Goal: Find specific page/section: Find specific page/section

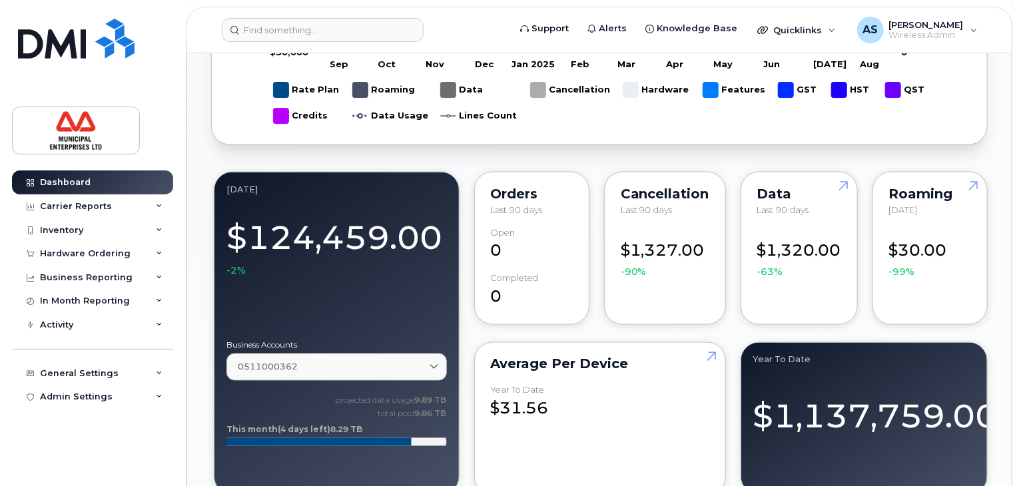
scroll to position [1066, 0]
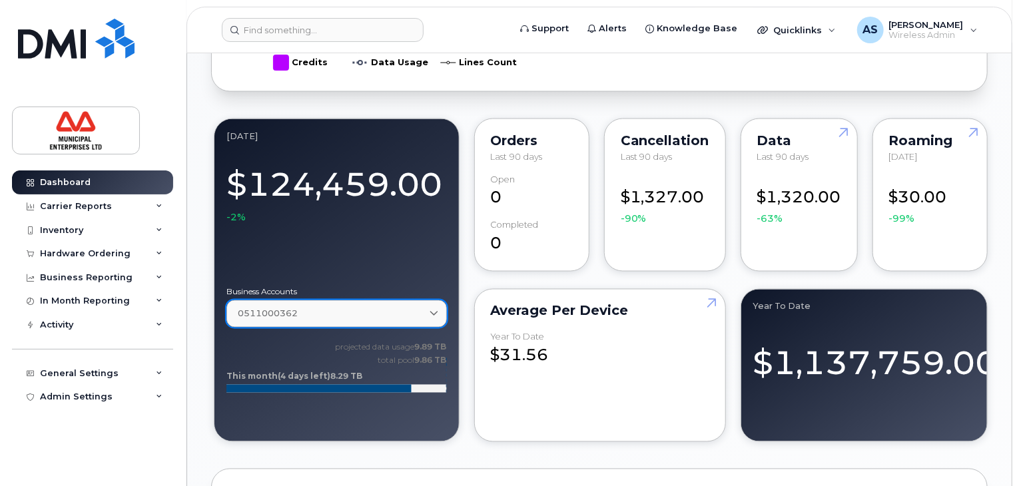
click at [330, 312] on div "0511000362" at bounding box center [337, 314] width 198 height 13
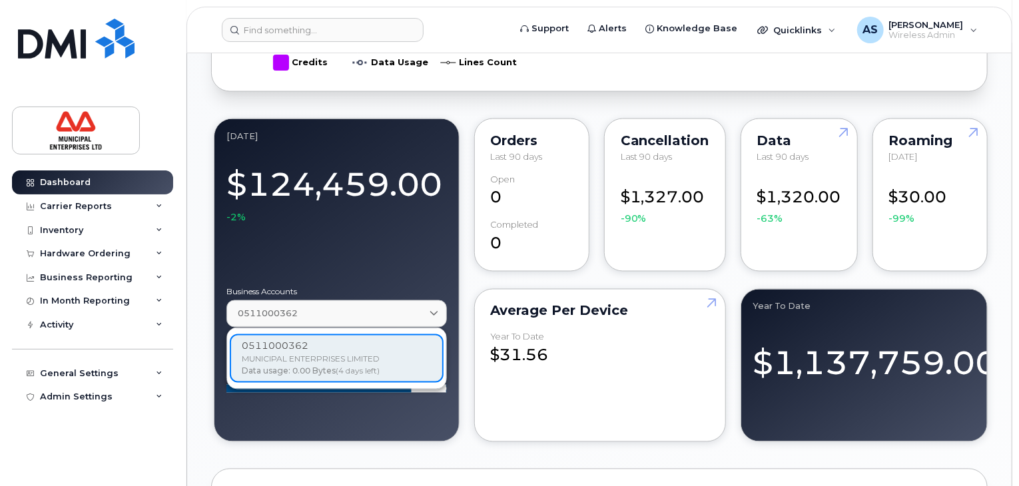
click at [325, 357] on div "0511000362 MUNICIPAL ENTERPRISES LIMITED Data usage: 0.00 Bytes (4 days left)" at bounding box center [337, 358] width 214 height 49
click at [351, 363] on div "0511000362 MUNICIPAL ENTERPRISES LIMITED Data usage: 0.00 Bytes (4 days left)" at bounding box center [337, 358] width 214 height 49
click at [332, 308] on div "0511000362" at bounding box center [337, 314] width 198 height 13
click at [311, 404] on div "Business Accounts 0511000362 0511000362 MUNICIPAL ENTERPRISES LIMITED Data usag…" at bounding box center [336, 348] width 220 height 121
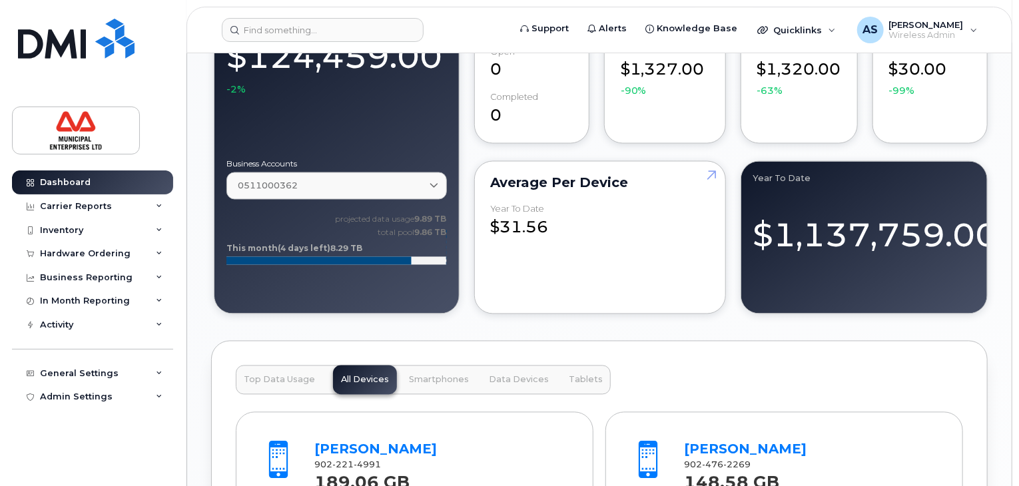
scroll to position [1164, 0]
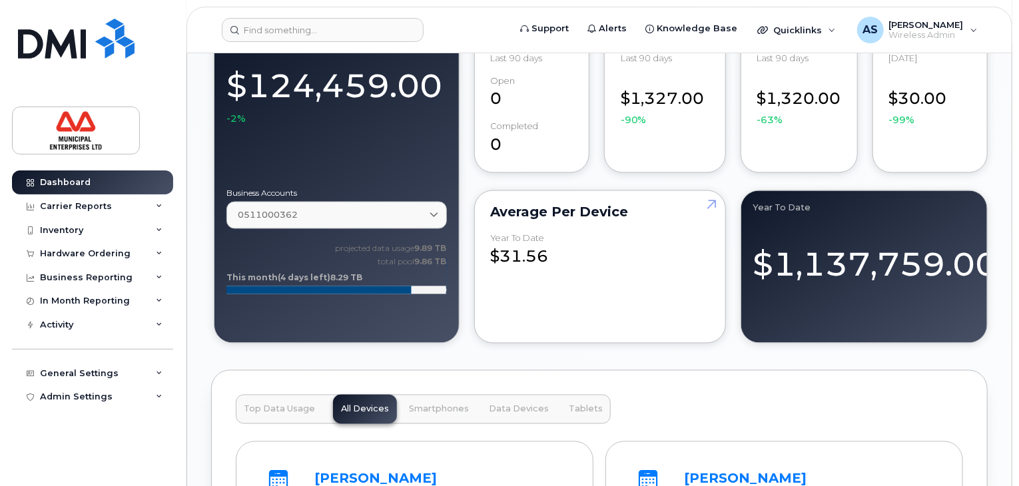
drag, startPoint x: 328, startPoint y: 246, endPoint x: 362, endPoint y: 278, distance: 45.7
click at [362, 278] on icon "projected data usage 9.89 TB total pool 9.86 TB This month (4 days left) 8.29 TB" at bounding box center [336, 274] width 220 height 67
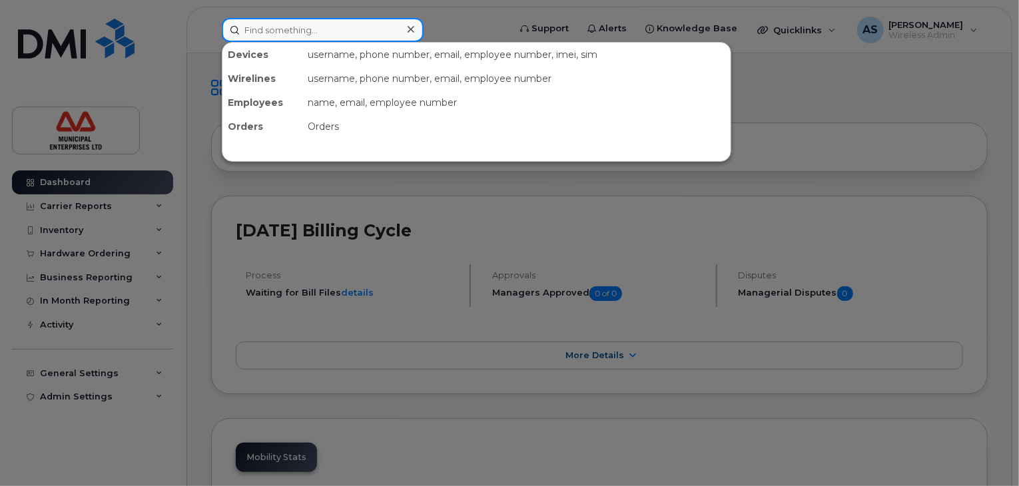
click at [295, 35] on input at bounding box center [323, 30] width 202 height 24
paste input "782-370-2564"
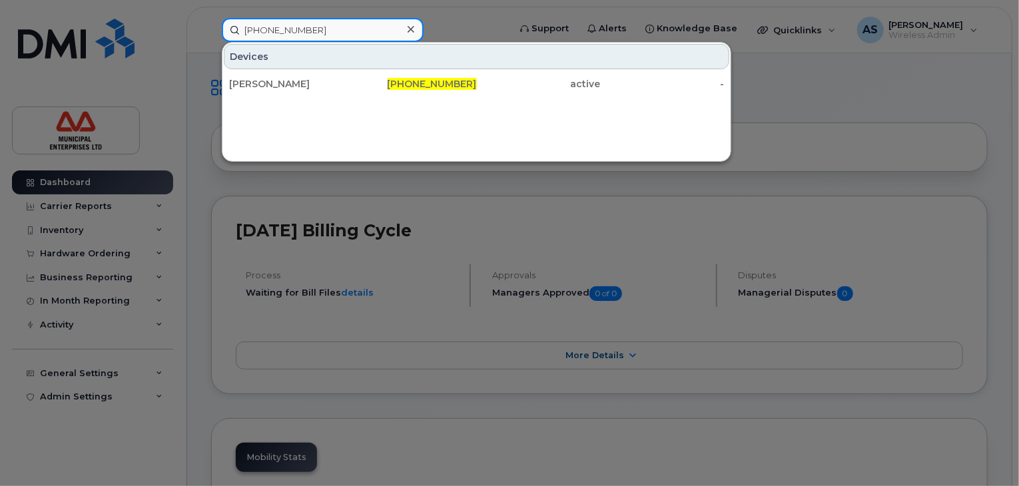
click at [322, 26] on input "782-370-2564" at bounding box center [323, 30] width 202 height 24
drag, startPoint x: 338, startPoint y: 27, endPoint x: 136, endPoint y: 19, distance: 202.6
click at [211, 19] on div "782-370-2564 Devices Kimber Demont 782-370-2564 active -" at bounding box center [361, 30] width 300 height 24
paste input "415"
drag, startPoint x: 321, startPoint y: 27, endPoint x: 333, endPoint y: 27, distance: 12.0
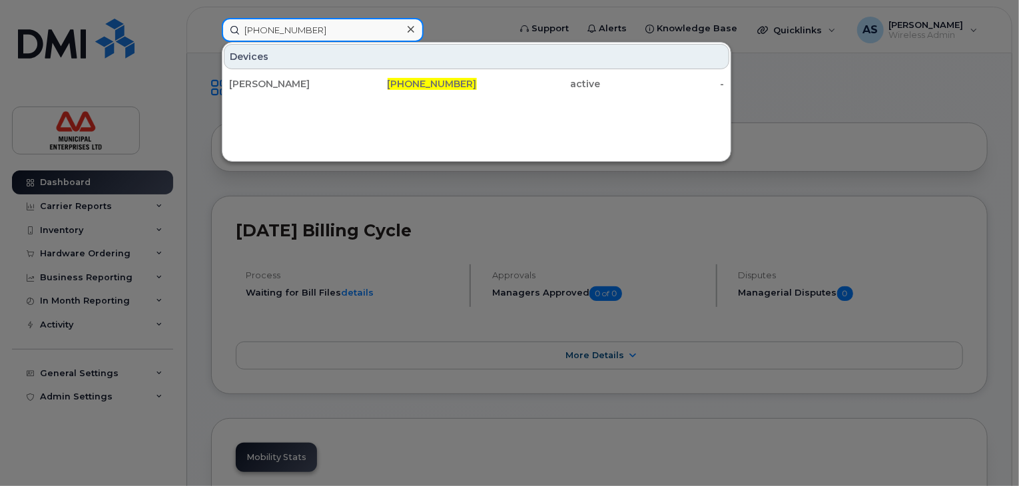
click at [321, 27] on input "782-370-2415" at bounding box center [323, 30] width 202 height 24
drag, startPoint x: 344, startPoint y: 27, endPoint x: 208, endPoint y: 27, distance: 135.9
click at [211, 27] on div "782-370-2415 Devices Billy Drew 782-370-2415 active -" at bounding box center [361, 30] width 300 height 24
paste input "902-324-4511"
drag, startPoint x: 341, startPoint y: 32, endPoint x: 364, endPoint y: 27, distance: 23.1
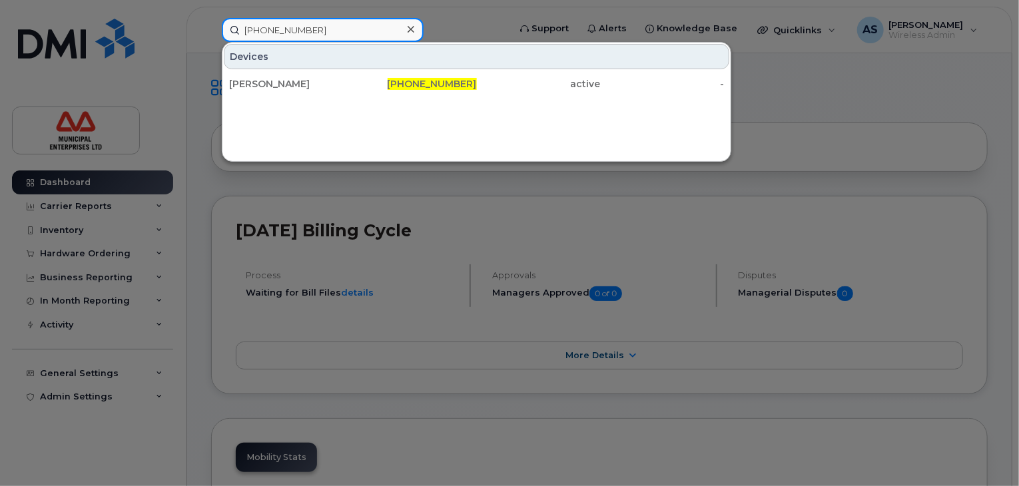
click at [341, 32] on input "902-324-4511" at bounding box center [323, 30] width 202 height 24
drag, startPoint x: 364, startPoint y: 27, endPoint x: 200, endPoint y: 17, distance: 163.5
click at [211, 18] on div "902-324-4511 Devices Jeremie Grondin 902-324-4511 active -" at bounding box center [361, 30] width 300 height 24
paste input "782-370-2414"
click at [312, 33] on input "782-370-2414" at bounding box center [323, 30] width 202 height 24
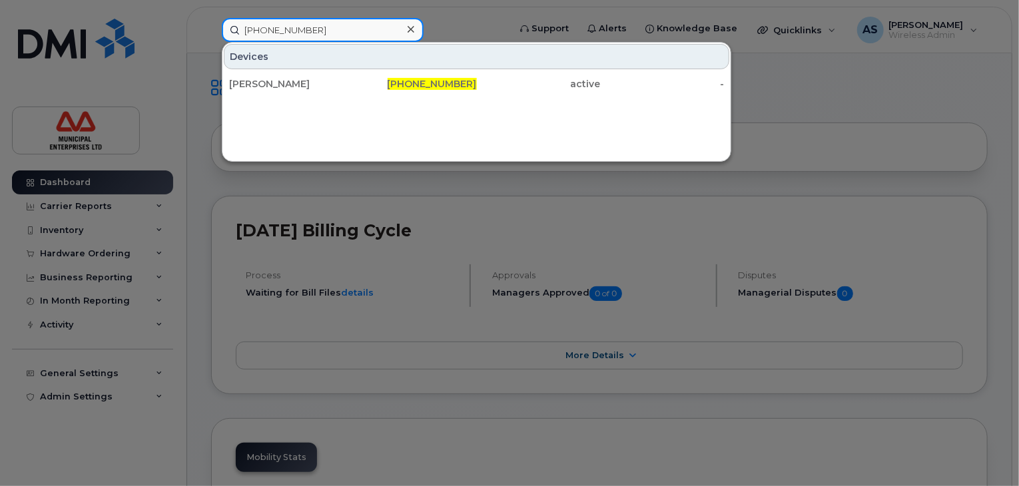
drag, startPoint x: 317, startPoint y: 33, endPoint x: 206, endPoint y: 15, distance: 112.6
click at [211, 18] on div "782-370-2414 Devices Dana Hatlen 782-370-2414 active -" at bounding box center [361, 30] width 300 height 24
paste input "09"
click at [320, 36] on input "782-370-2409" at bounding box center [323, 30] width 202 height 24
drag, startPoint x: 336, startPoint y: 31, endPoint x: 174, endPoint y: 9, distance: 163.4
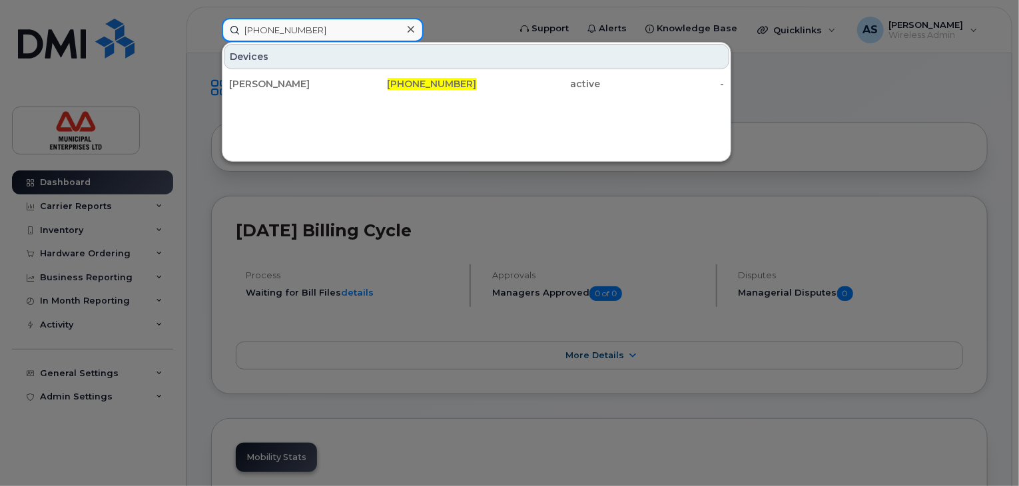
click at [211, 18] on div "782-370-2409 Devices Kelly Hayward 782-370-2409 active -" at bounding box center [361, 30] width 300 height 24
paste input "570"
click at [333, 27] on input "782-370-2570" at bounding box center [323, 30] width 202 height 24
drag, startPoint x: 357, startPoint y: 23, endPoint x: 168, endPoint y: 12, distance: 189.5
click at [211, 18] on div "782-370-2570 Devices Kevin Johnstone 782-370-2570 active -" at bounding box center [361, 30] width 300 height 24
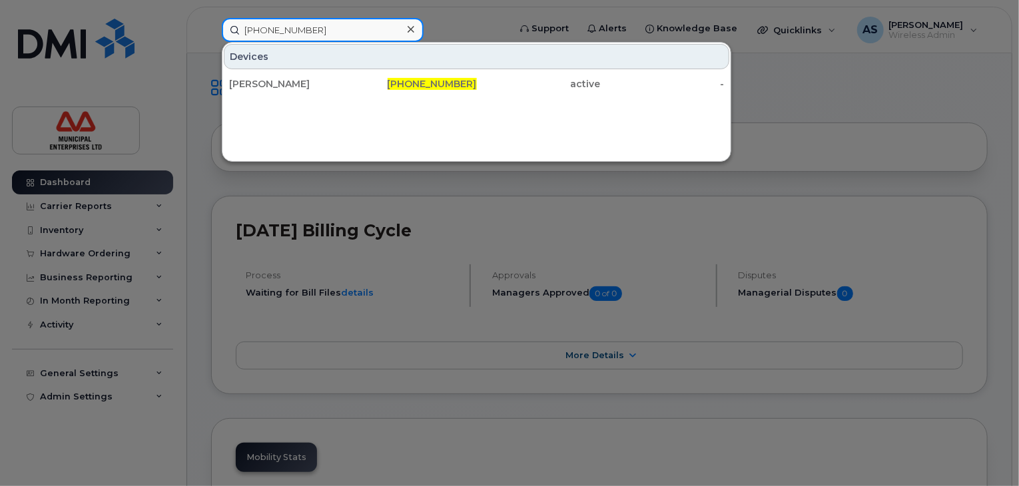
paste input "2"
drag, startPoint x: 329, startPoint y: 31, endPoint x: 337, endPoint y: 28, distance: 8.7
click at [329, 31] on input "782-370-2572" at bounding box center [323, 30] width 202 height 24
drag, startPoint x: 339, startPoint y: 27, endPoint x: 184, endPoint y: 6, distance: 155.9
click at [211, 18] on div "782-370-2572 Devices Donald Mac Aulay 782-370-2572 active -" at bounding box center [361, 30] width 300 height 24
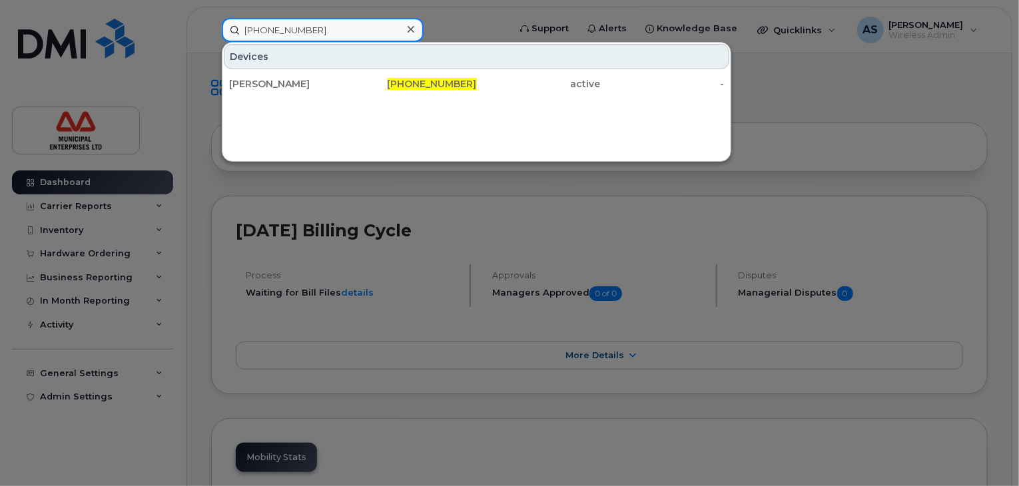
paste input "902-324-4269"
drag, startPoint x: 328, startPoint y: 33, endPoint x: 346, endPoint y: 31, distance: 18.8
click at [328, 33] on input "902-324-4269" at bounding box center [323, 30] width 202 height 24
drag, startPoint x: 346, startPoint y: 31, endPoint x: 176, endPoint y: 24, distance: 170.0
click at [211, 24] on div "902-324-4269 Devices Brian Webber 902-324-4269 active -" at bounding box center [361, 30] width 300 height 24
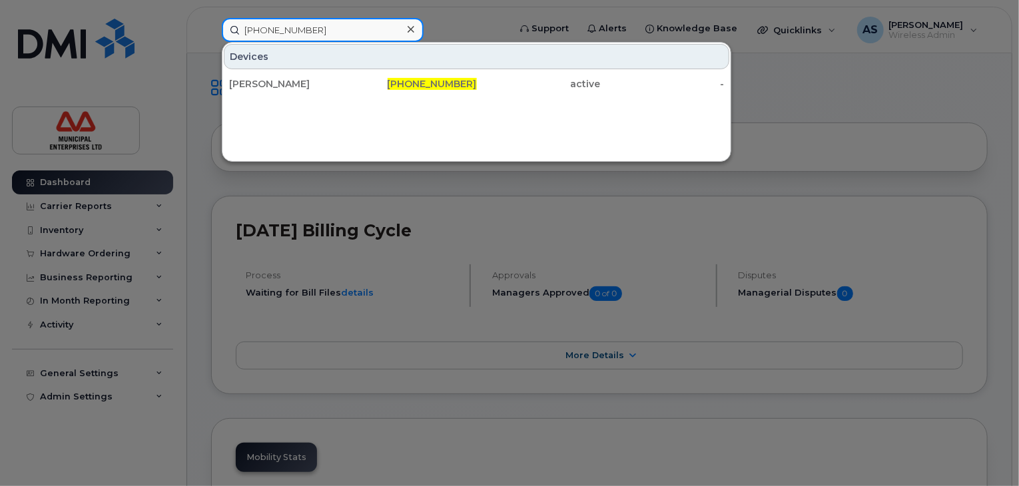
paste input "584"
click at [330, 31] on input "902-324-4584" at bounding box center [323, 30] width 202 height 24
drag, startPoint x: 344, startPoint y: 30, endPoint x: 214, endPoint y: 22, distance: 130.1
click at [214, 22] on div "902-324-4584 Devices Spare . 902-324-4584 active -" at bounding box center [361, 30] width 300 height 24
paste input "277-4067"
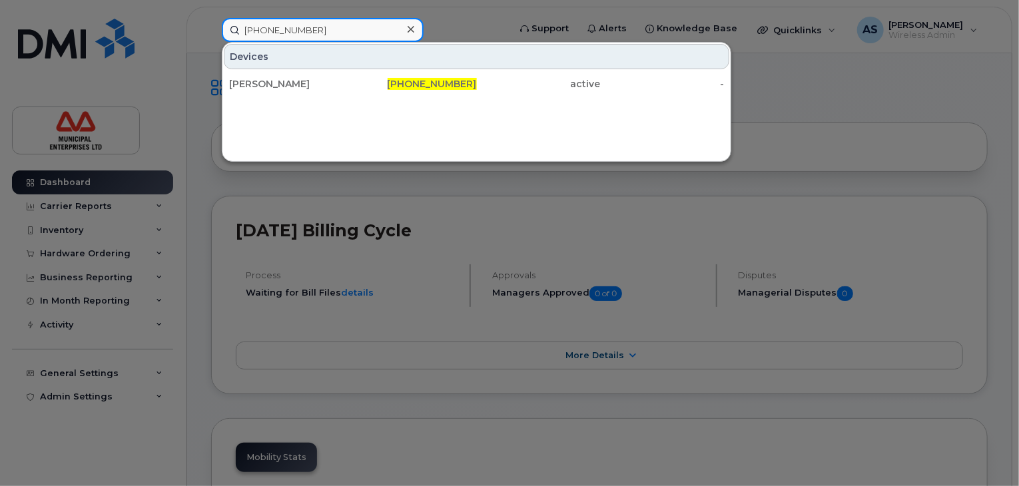
click at [324, 30] on input "902-277-4067" at bounding box center [323, 30] width 202 height 24
drag, startPoint x: 330, startPoint y: 30, endPoint x: 159, endPoint y: 11, distance: 172.2
click at [211, 18] on div "902-277-4067 Devices John Snair 902-277-4067 active -" at bounding box center [361, 30] width 300 height 24
click at [328, 29] on input "902-277-4067" at bounding box center [323, 30] width 202 height 24
drag, startPoint x: 186, startPoint y: 13, endPoint x: 168, endPoint y: 12, distance: 18.7
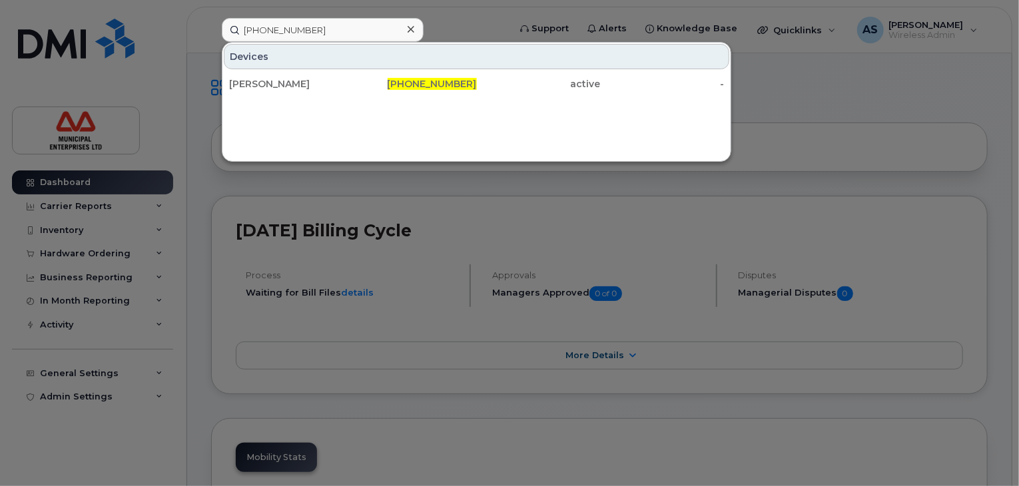
click at [168, 12] on div at bounding box center [509, 243] width 1019 height 486
click at [318, 31] on input "902-277-4067" at bounding box center [323, 30] width 202 height 24
drag, startPoint x: 334, startPoint y: 27, endPoint x: 183, endPoint y: 27, distance: 150.5
click at [211, 27] on div "902-277-4067 Devices John Snair 902-277-4067 active -" at bounding box center [361, 30] width 300 height 24
paste input "324-4328"
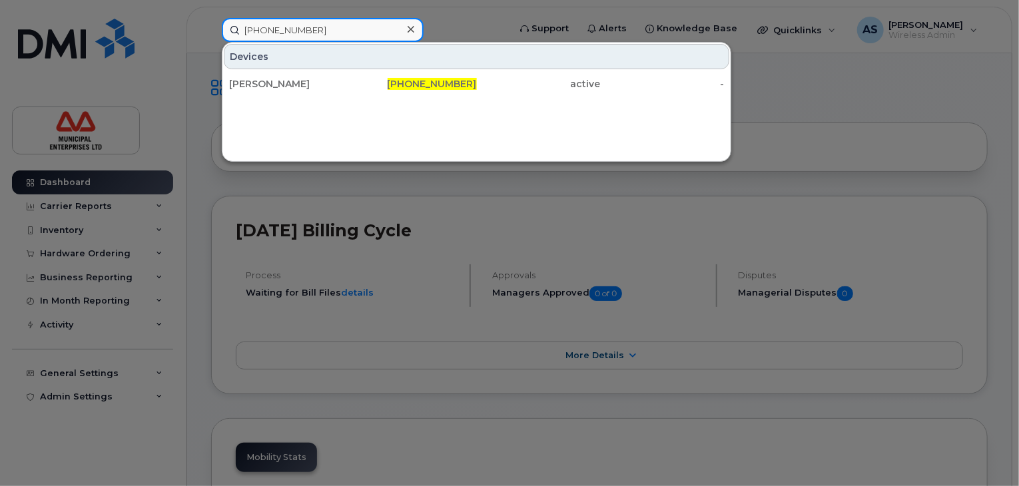
type input "902-324-4328"
click at [410, 30] on icon at bounding box center [411, 29] width 7 height 7
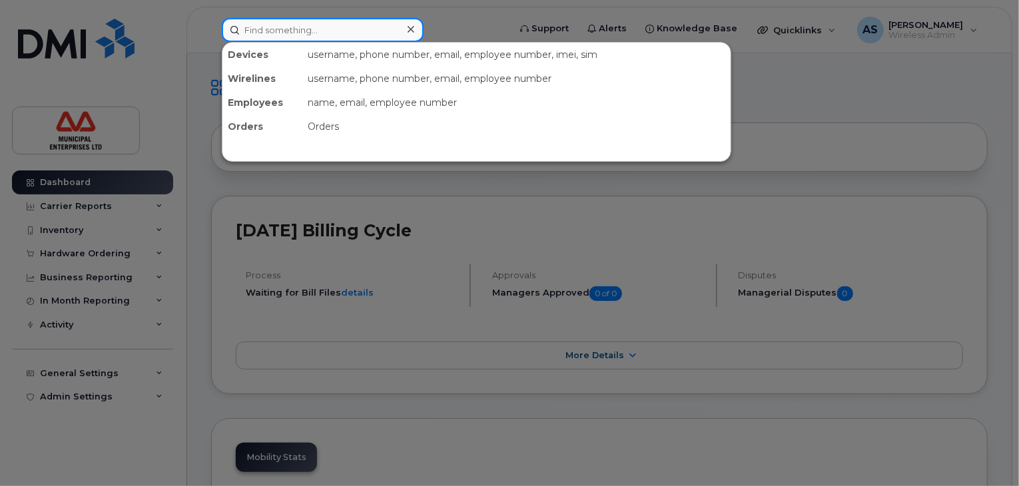
click at [341, 27] on input at bounding box center [323, 30] width 202 height 24
paste input "782-370-2563"
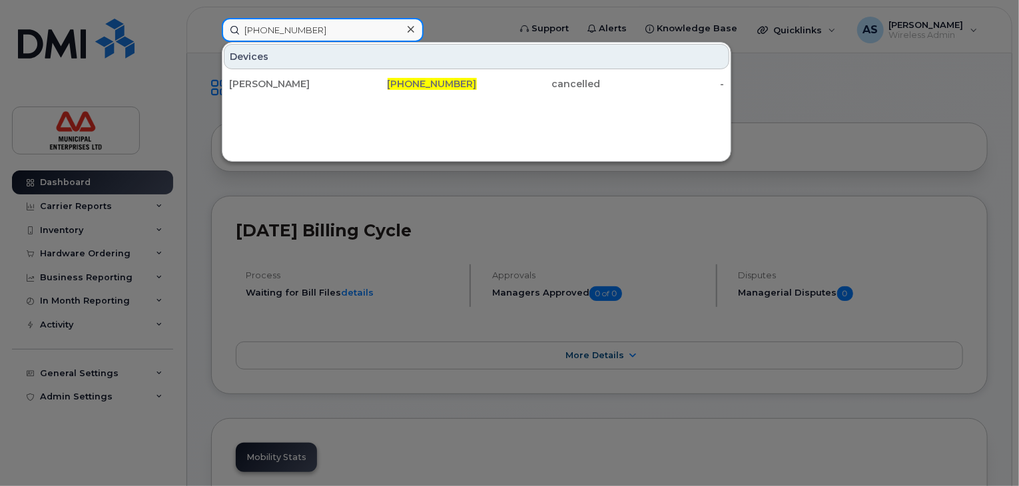
type input "782-370-2563"
click at [413, 30] on icon at bounding box center [411, 29] width 7 height 11
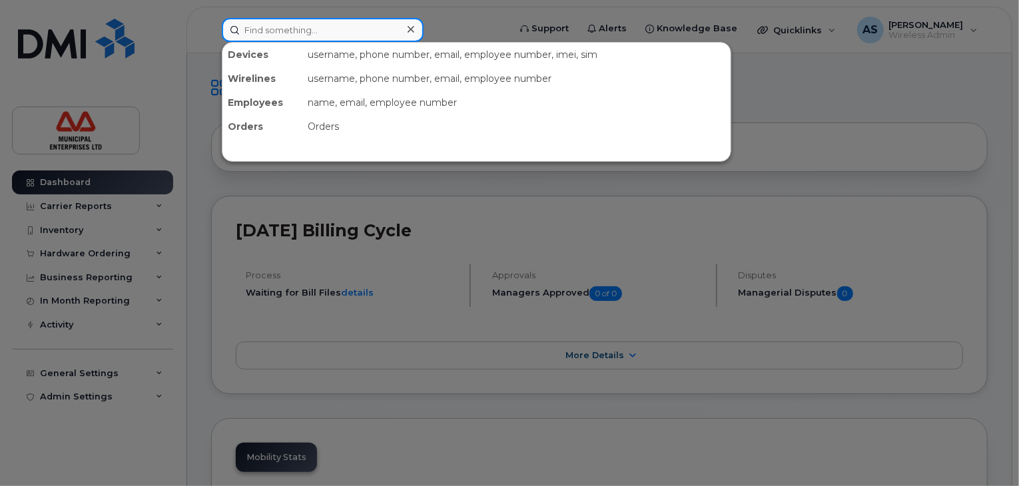
click at [338, 29] on input at bounding box center [323, 30] width 202 height 24
paste input "902-324-4583"
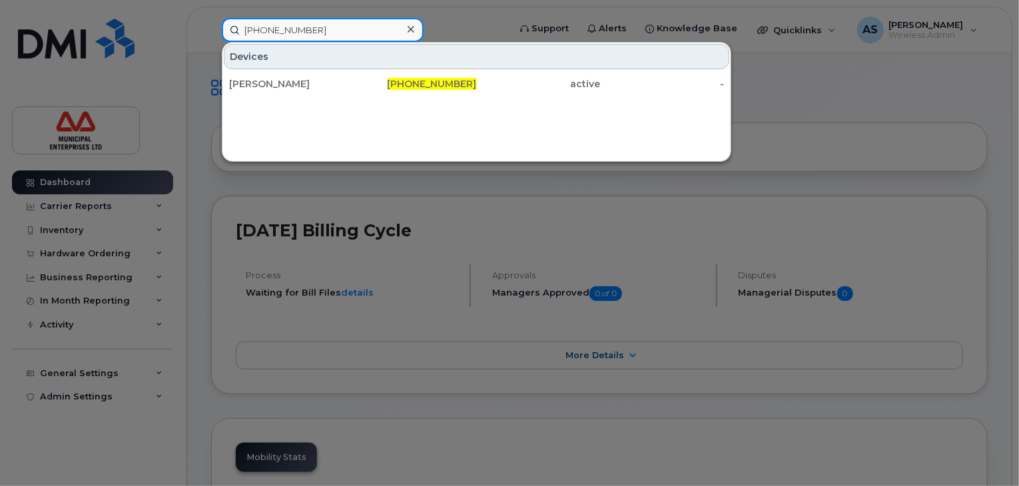
type input "902-324-4583"
click at [413, 32] on icon at bounding box center [411, 29] width 7 height 7
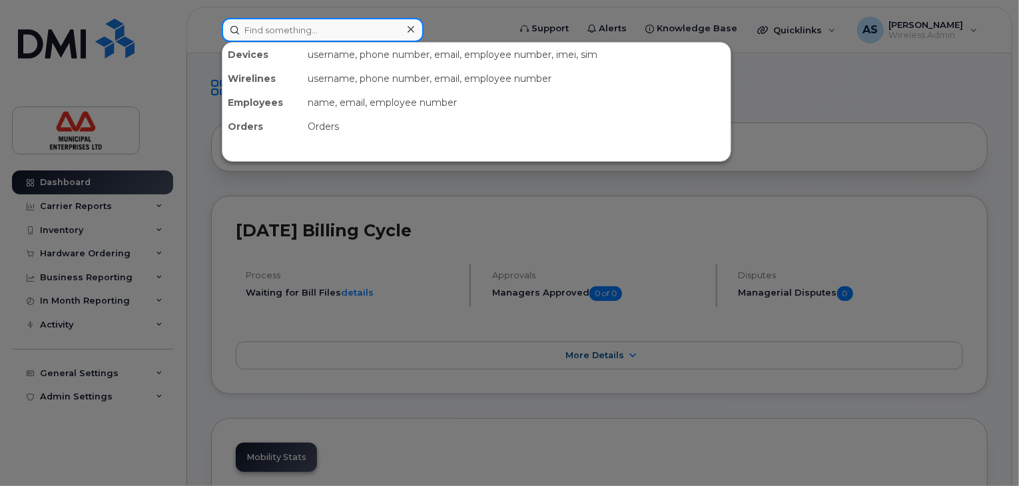
click at [360, 28] on input at bounding box center [323, 30] width 202 height 24
paste input "902-324-4282"
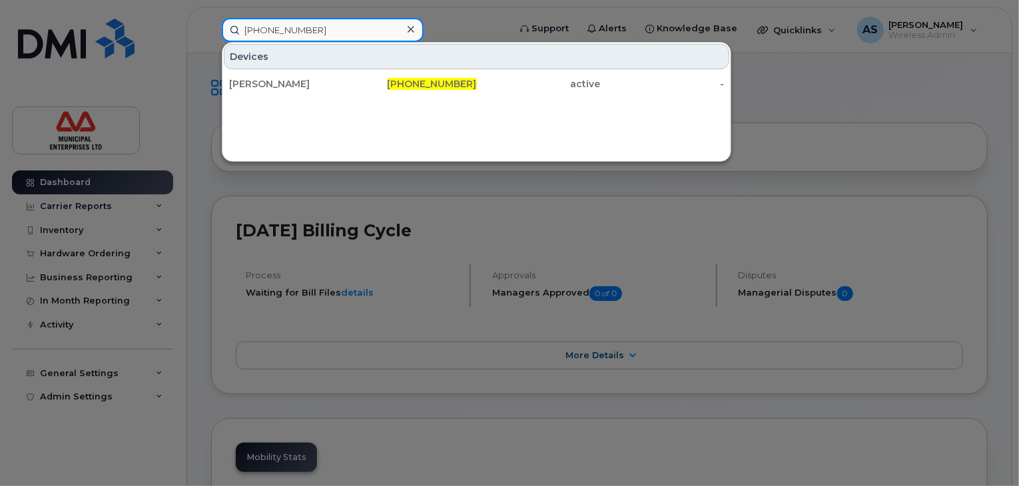
type input "902-324-4282"
click at [412, 30] on icon at bounding box center [411, 29] width 7 height 7
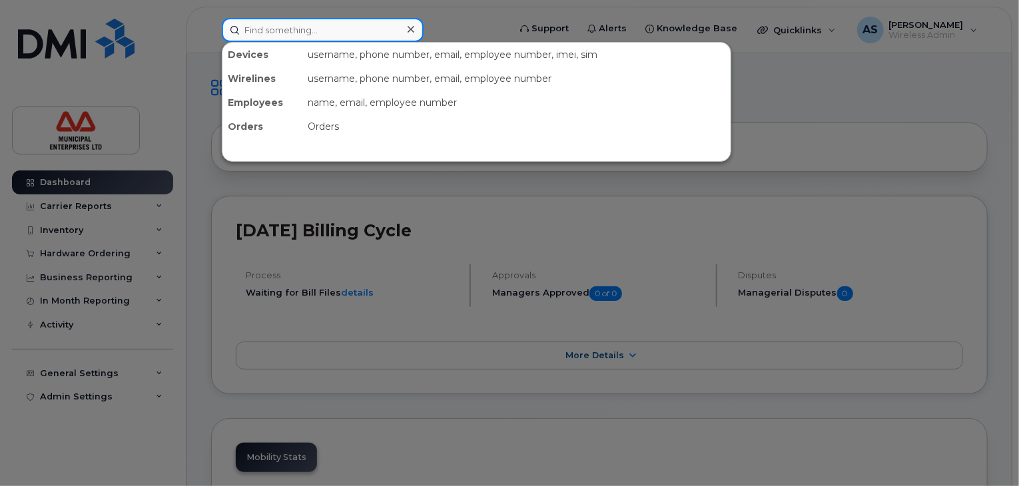
click at [402, 30] on div at bounding box center [323, 30] width 202 height 24
paste input "-782-370-2413"
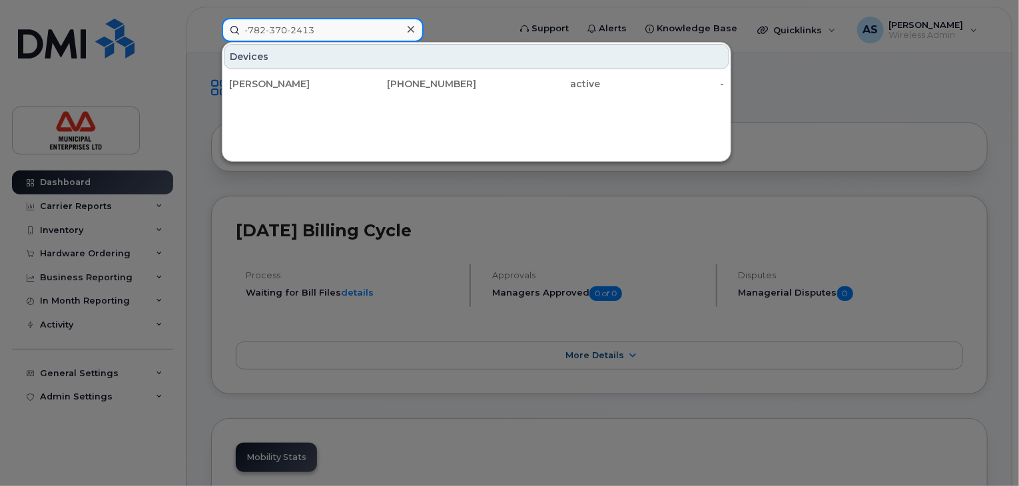
drag, startPoint x: 246, startPoint y: 28, endPoint x: 196, endPoint y: 25, distance: 50.1
click at [211, 25] on div "-782-370-2413 Devices Drew Frank 782-370-2413 active -" at bounding box center [361, 30] width 300 height 24
type input "782-370-2413"
click at [414, 29] on div at bounding box center [410, 29] width 19 height 19
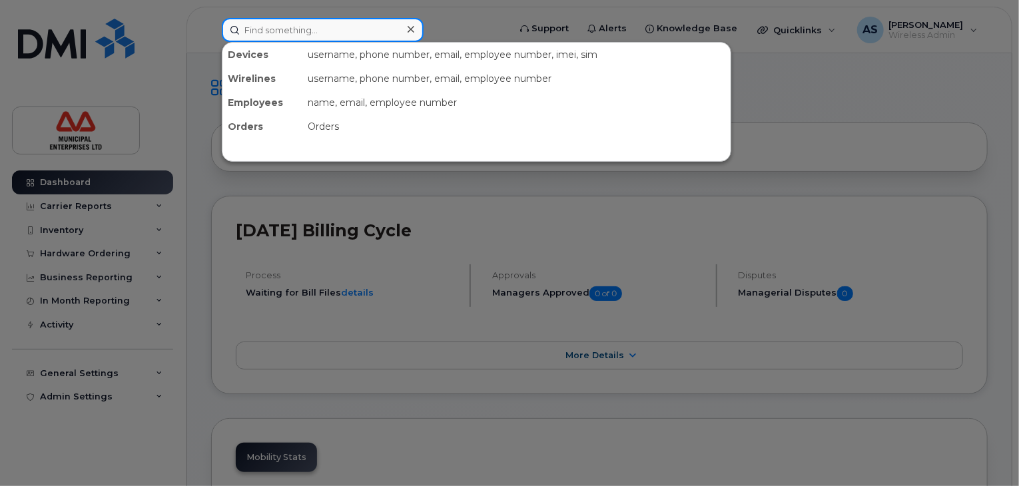
click at [356, 27] on input at bounding box center [323, 30] width 202 height 24
paste input "902-324-4222"
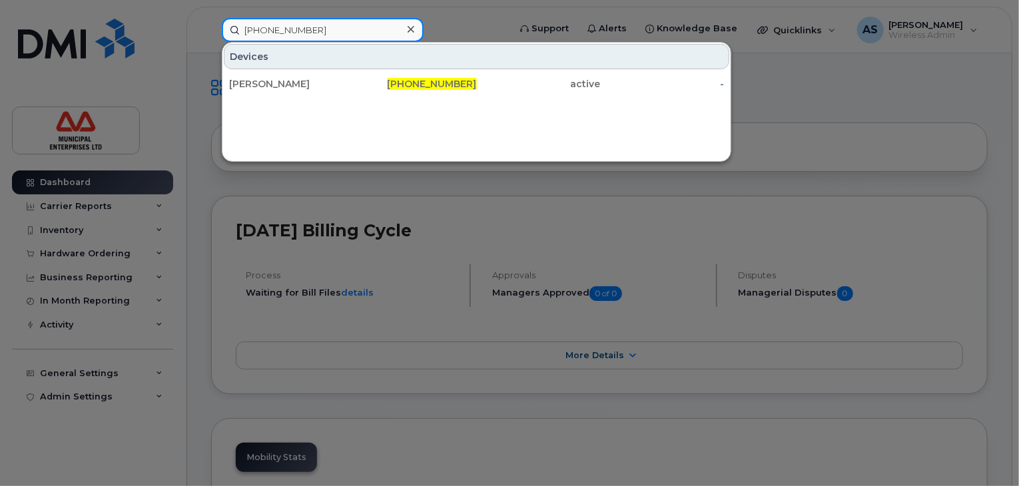
type input "902-324-4222"
click at [839, 217] on div at bounding box center [509, 243] width 1019 height 486
